Goal: Find specific page/section: Find specific page/section

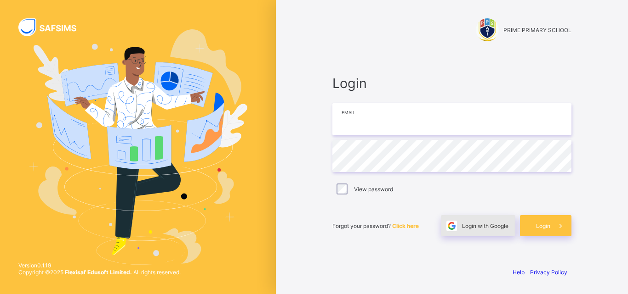
type input "**********"
click at [494, 229] on span "Login with Google" at bounding box center [485, 226] width 46 height 7
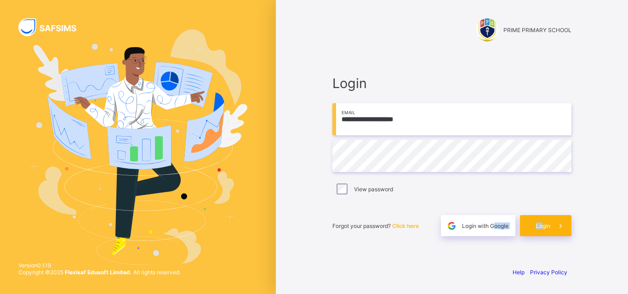
drag, startPoint x: 498, startPoint y: 227, endPoint x: 541, endPoint y: 231, distance: 42.8
click at [541, 231] on div "Forgot your password? Click here Login with Google Login" at bounding box center [451, 221] width 239 height 30
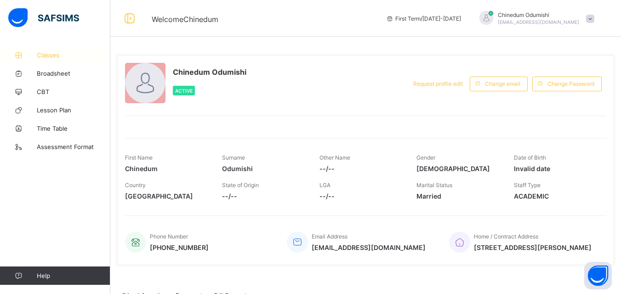
click at [45, 55] on span "Classes" at bounding box center [74, 54] width 74 height 7
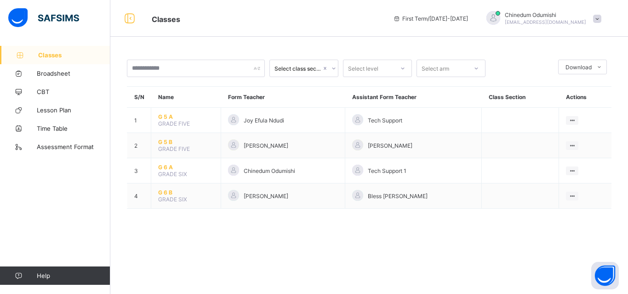
click at [49, 59] on link "Classes" at bounding box center [55, 55] width 110 height 18
